Goal: Transaction & Acquisition: Book appointment/travel/reservation

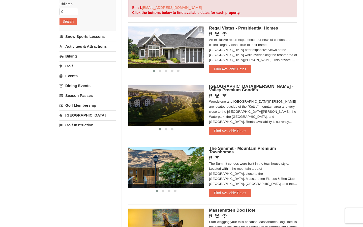
scroll to position [104, 0]
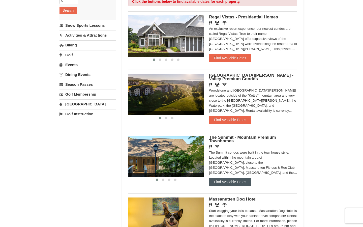
click at [237, 181] on button "Find Available Dates" at bounding box center [230, 182] width 42 height 8
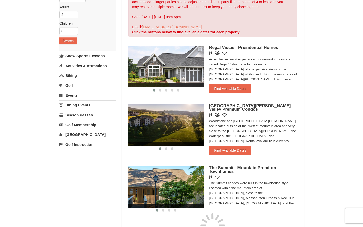
scroll to position [25, 0]
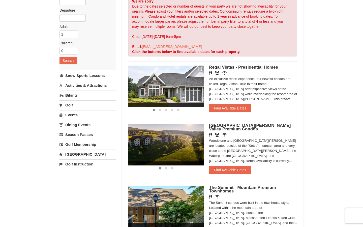
scroll to position [61, 0]
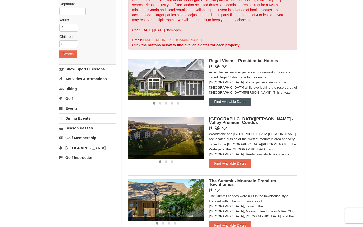
click at [234, 104] on button "Find Available Dates" at bounding box center [230, 102] width 42 height 8
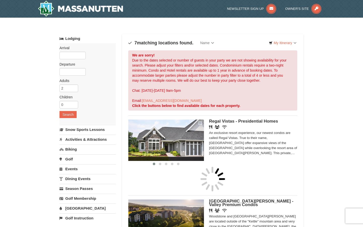
scroll to position [0, 0]
click at [70, 56] on input "text" at bounding box center [73, 56] width 26 height 8
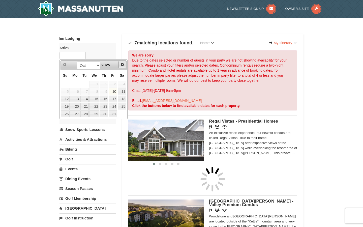
click at [123, 64] on span "Next" at bounding box center [122, 65] width 4 height 4
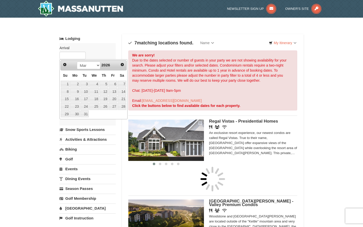
click at [123, 64] on span "Next" at bounding box center [122, 65] width 4 height 4
click at [115, 92] on link "10" at bounding box center [113, 91] width 9 height 7
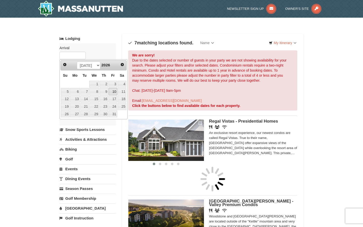
type input "07/10/2026"
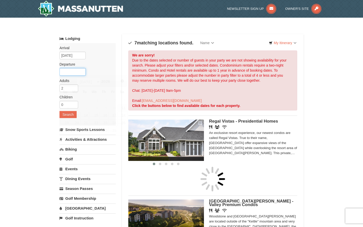
click at [77, 72] on input "text" at bounding box center [73, 72] width 26 height 8
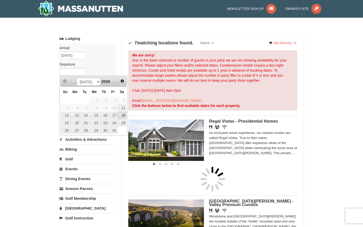
click at [123, 117] on link "18" at bounding box center [122, 115] width 9 height 7
type input "07/18/2026"
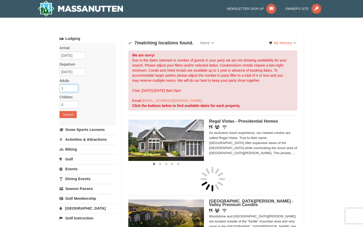
click at [75, 90] on input "1" at bounding box center [69, 89] width 19 height 8
click at [75, 87] on input "2" at bounding box center [69, 89] width 19 height 8
click at [75, 87] on input "3" at bounding box center [69, 89] width 19 height 8
type input "4"
click at [75, 87] on input "4" at bounding box center [69, 89] width 19 height 8
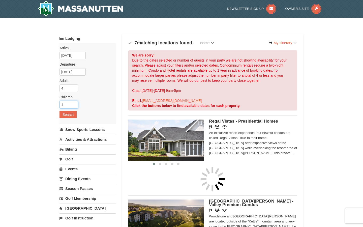
click at [75, 104] on input "1" at bounding box center [69, 105] width 19 height 8
type input "2"
click at [75, 104] on input "2" at bounding box center [69, 105] width 19 height 8
click at [70, 114] on button "Search" at bounding box center [68, 114] width 17 height 7
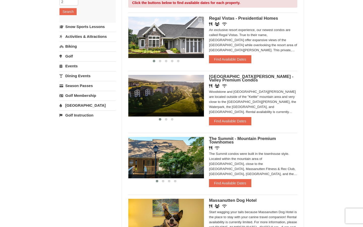
scroll to position [117, 0]
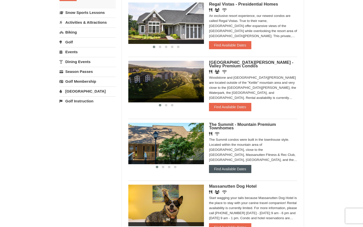
click at [235, 171] on button "Find Available Dates" at bounding box center [230, 169] width 42 height 8
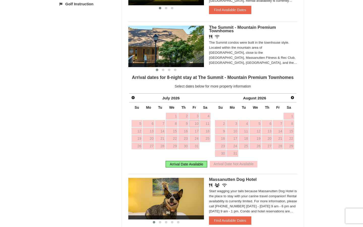
scroll to position [232, 0]
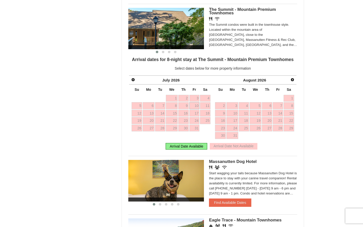
click at [195, 146] on div "Arrival Date Available" at bounding box center [187, 146] width 42 height 7
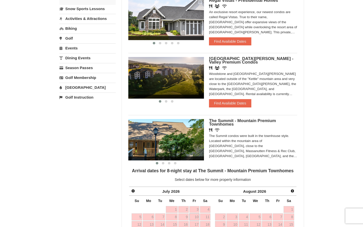
scroll to position [87, 0]
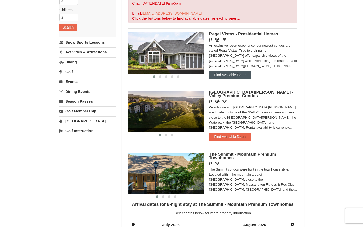
click at [220, 77] on button "Find Available Dates" at bounding box center [230, 75] width 42 height 8
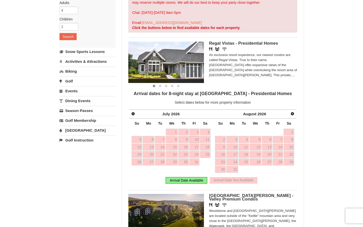
scroll to position [15, 0]
